Goal: Communication & Community: Connect with others

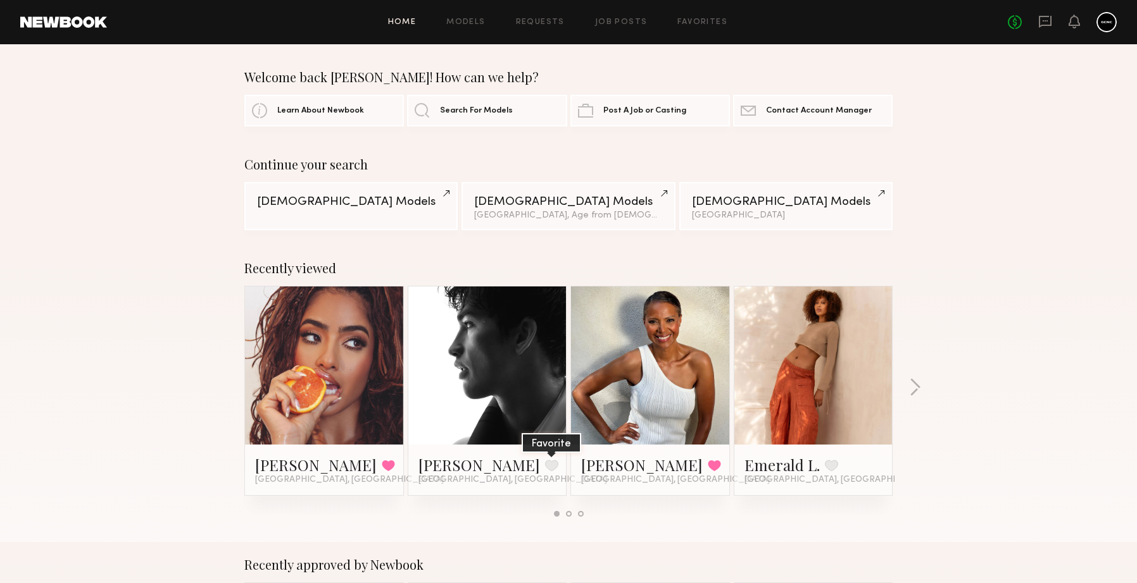
click at [545, 471] on button at bounding box center [551, 465] width 13 height 11
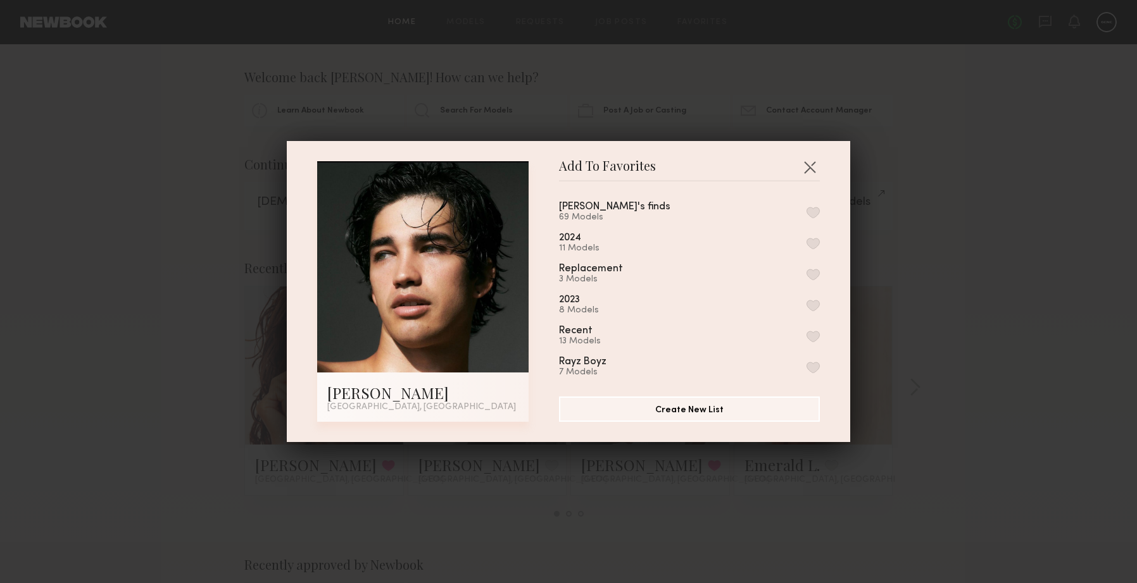
click at [808, 213] on button "button" at bounding box center [812, 212] width 13 height 11
click at [811, 170] on button "button" at bounding box center [809, 167] width 20 height 20
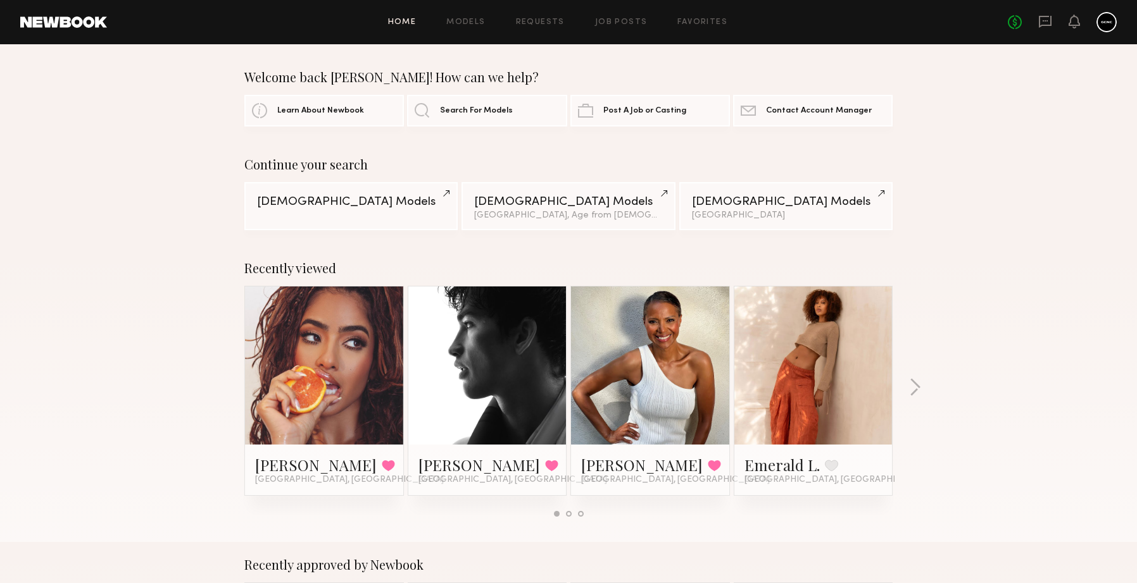
click at [541, 355] on div at bounding box center [487, 366] width 158 height 158
click at [507, 368] on link at bounding box center [487, 366] width 77 height 158
click at [933, 224] on div "Continue your search Female Models Male Models Los Angeles, Age from 44 y.o. Ma…" at bounding box center [568, 193] width 1137 height 73
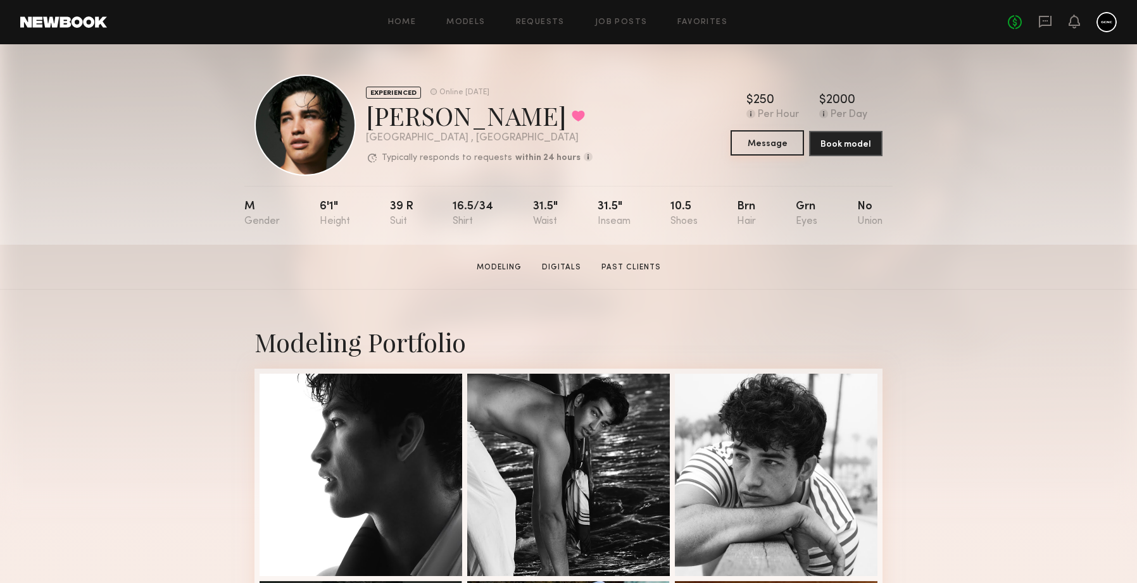
click at [774, 144] on button "Message" at bounding box center [766, 142] width 73 height 25
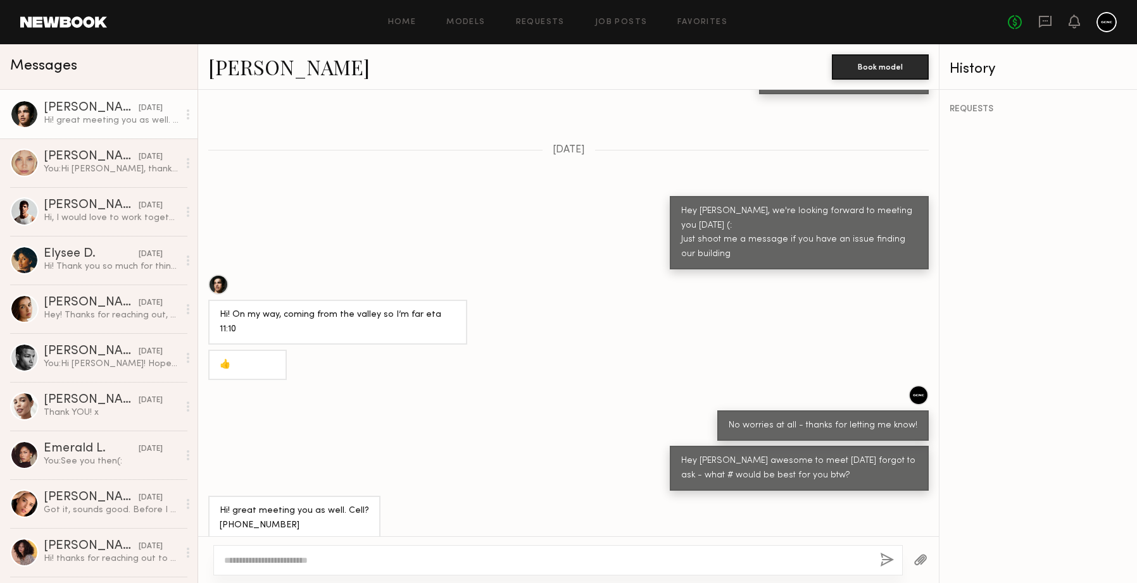
scroll to position [503, 0]
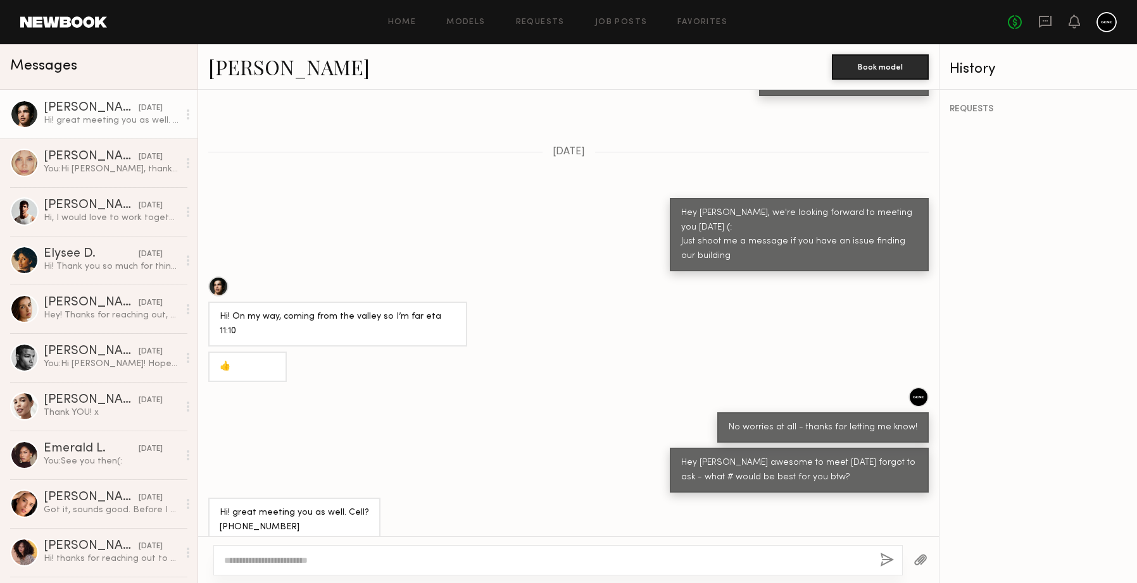
click at [421, 560] on textarea at bounding box center [546, 560] width 645 height 13
click at [580, 564] on textarea at bounding box center [546, 560] width 645 height 13
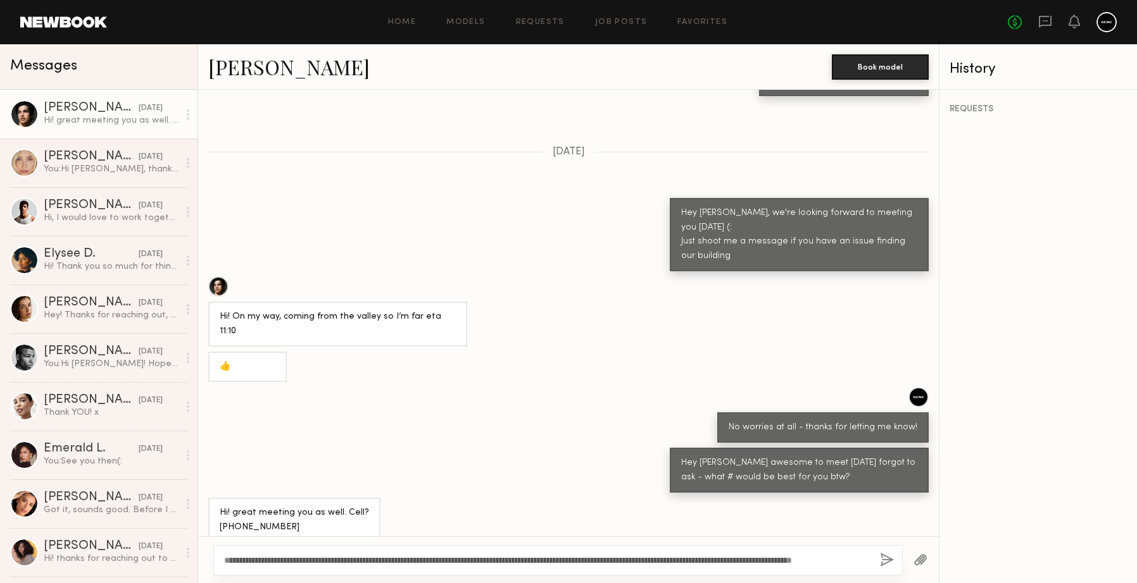
scroll to position [504, 0]
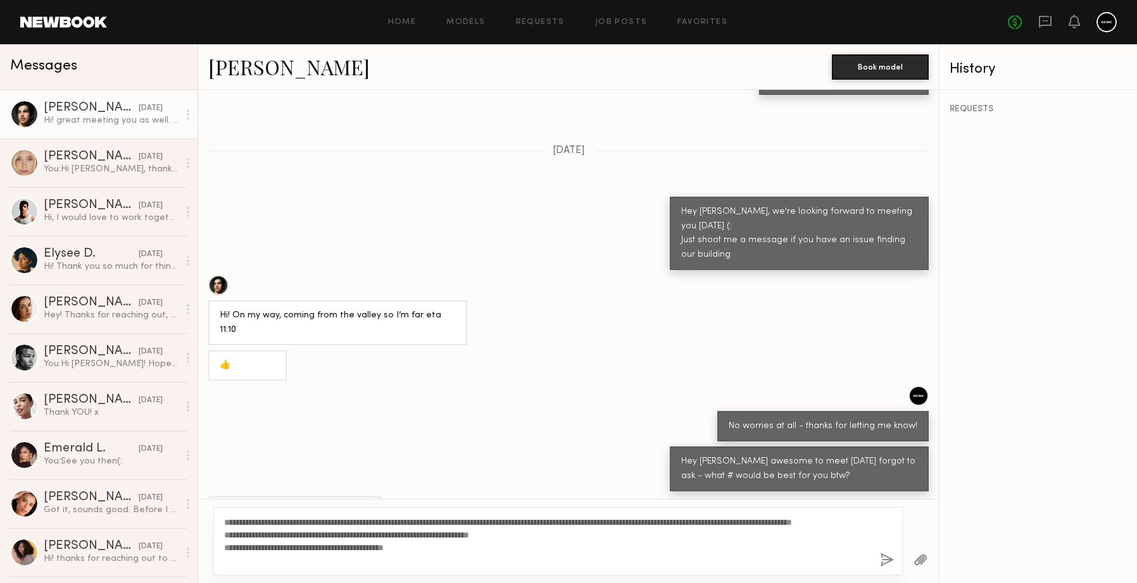
type textarea "**********"
click at [885, 563] on button "button" at bounding box center [887, 561] width 14 height 16
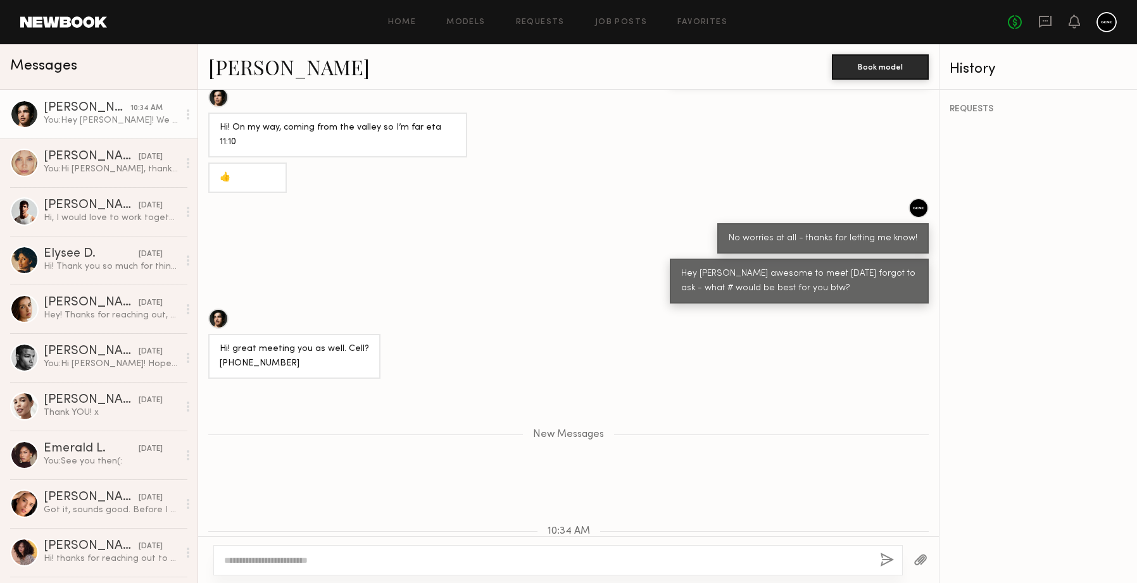
scroll to position [1452, 0]
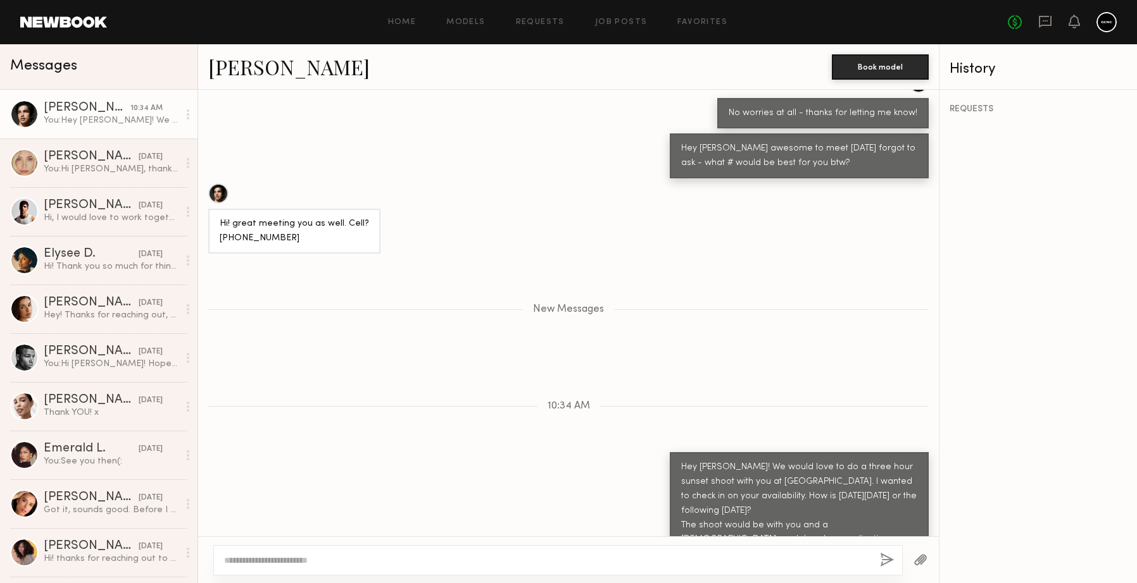
click at [213, 65] on link "[PERSON_NAME]" at bounding box center [288, 66] width 161 height 27
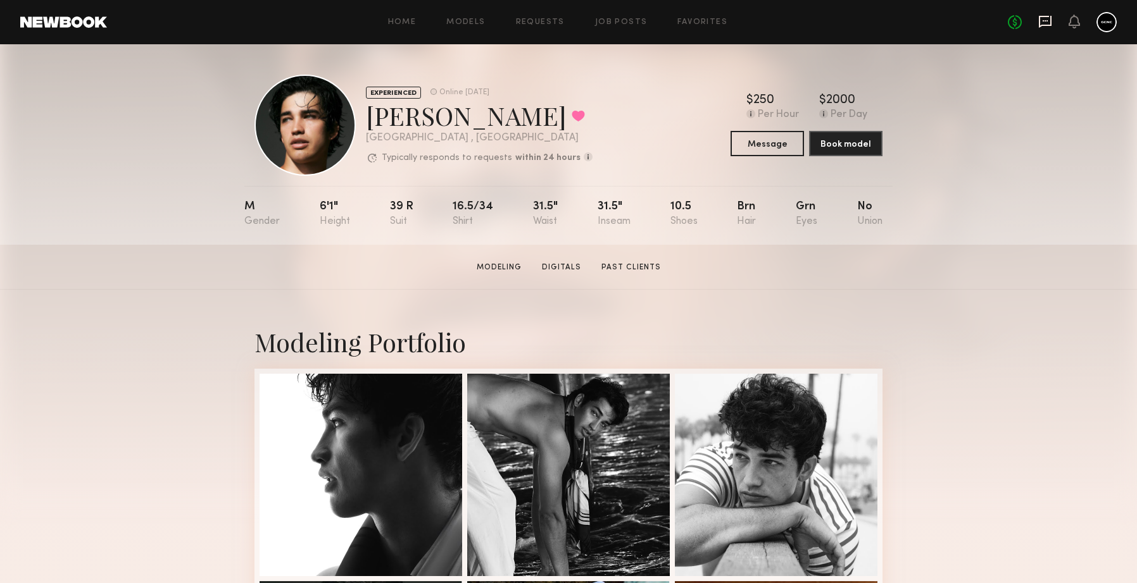
click at [1047, 18] on icon at bounding box center [1045, 22] width 14 height 14
